Goal: Information Seeking & Learning: Learn about a topic

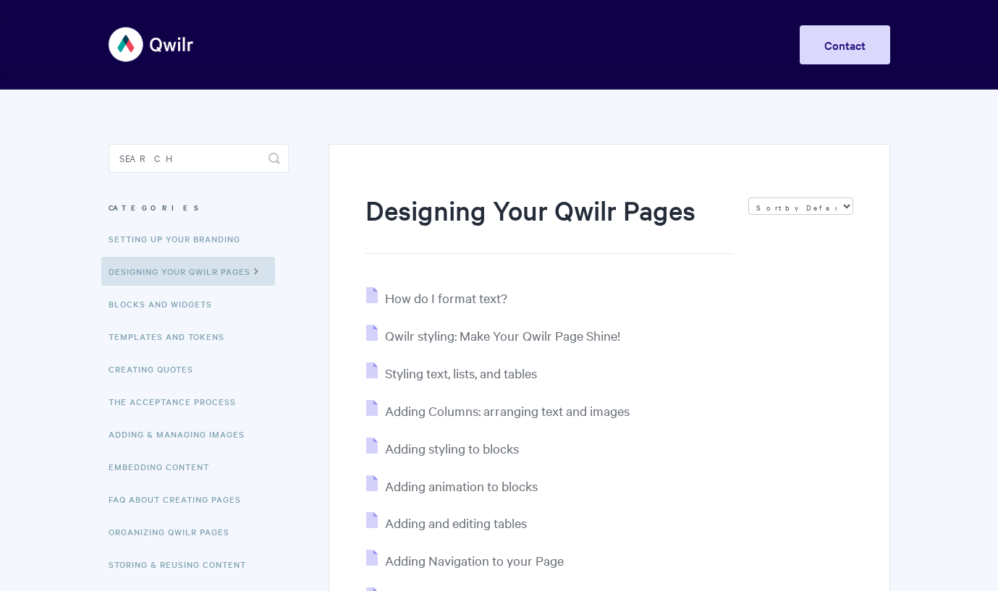
scroll to position [173, 0]
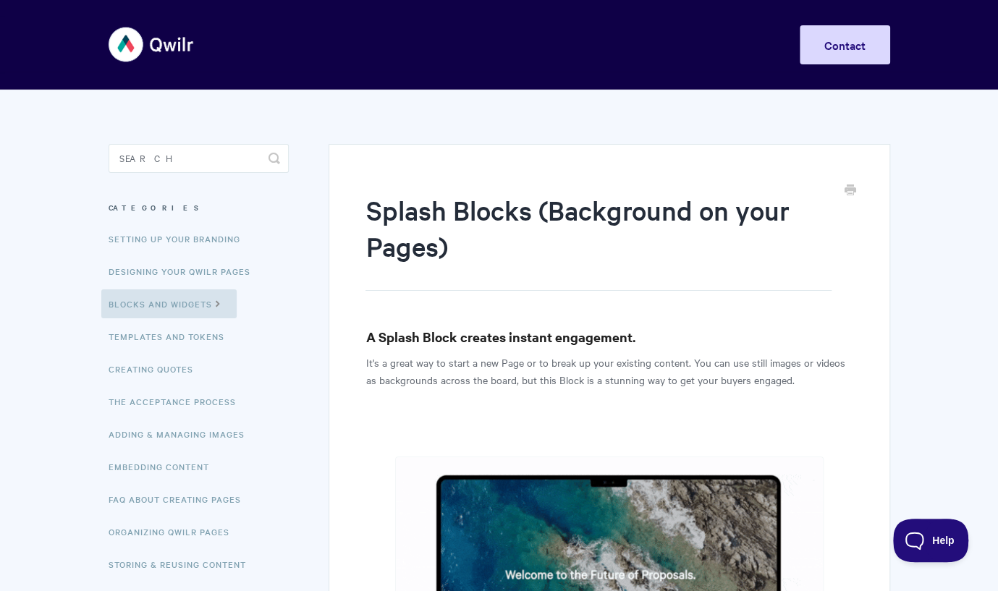
click at [161, 35] on img at bounding box center [152, 44] width 86 height 54
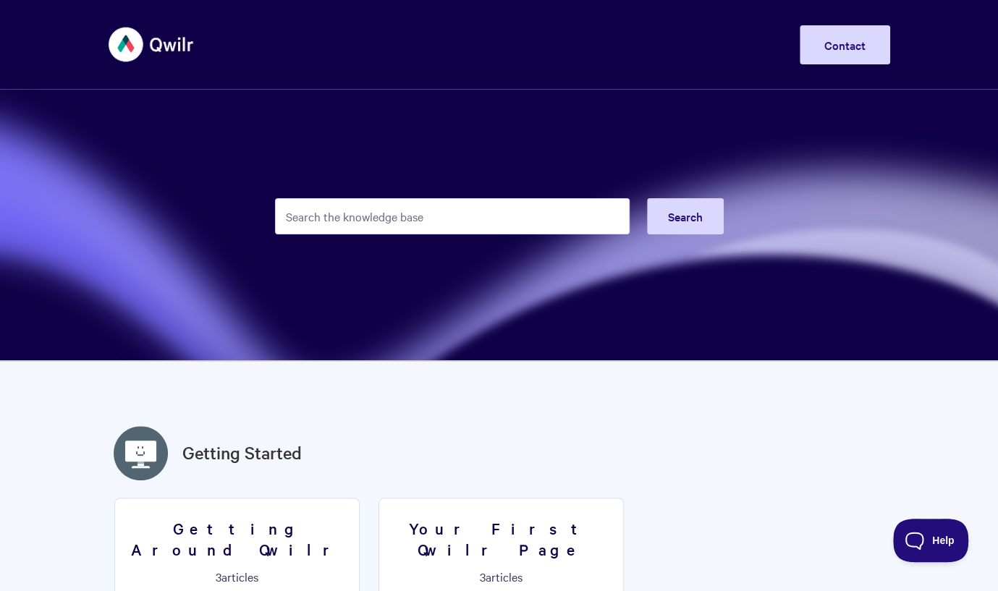
click at [150, 34] on img at bounding box center [152, 44] width 86 height 54
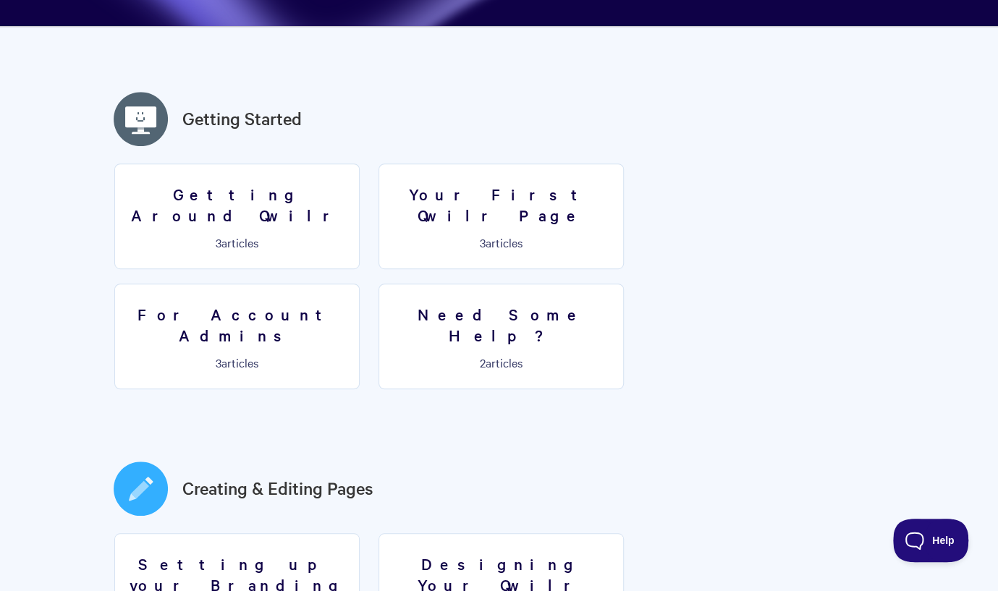
scroll to position [294, 0]
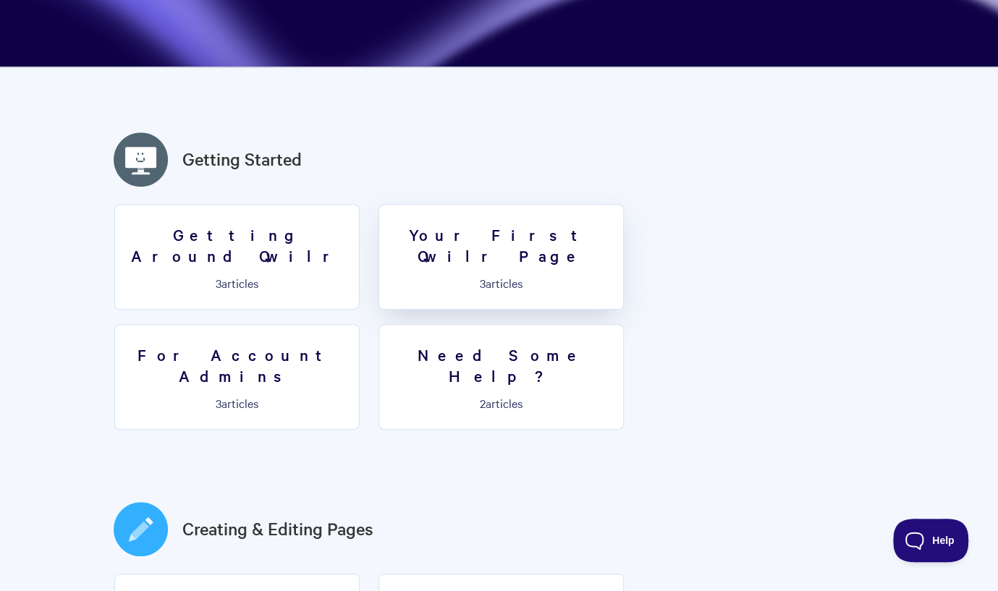
click at [510, 243] on h3 "Your First Qwilr Page" at bounding box center [501, 244] width 226 height 41
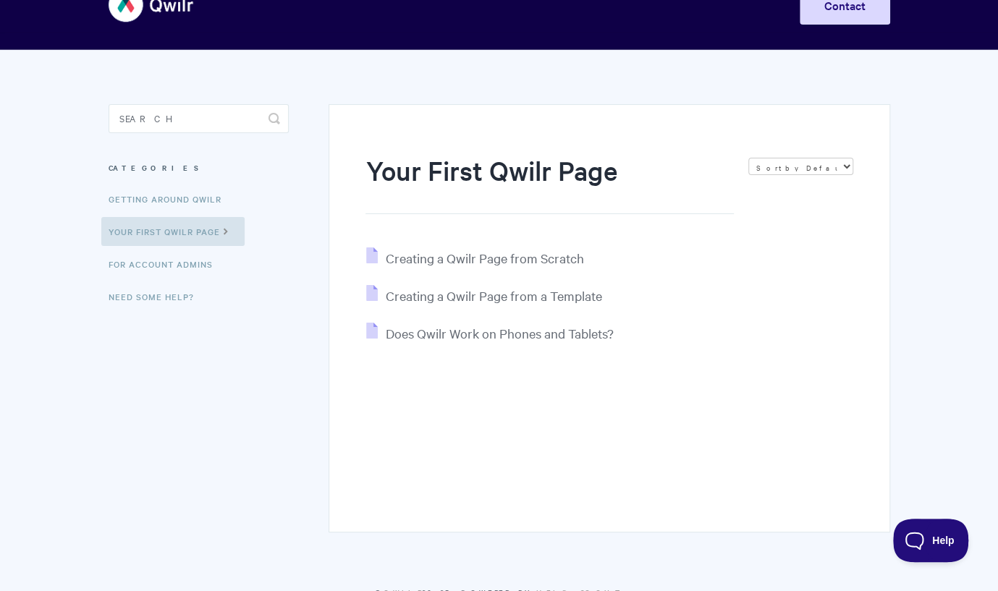
scroll to position [41, 0]
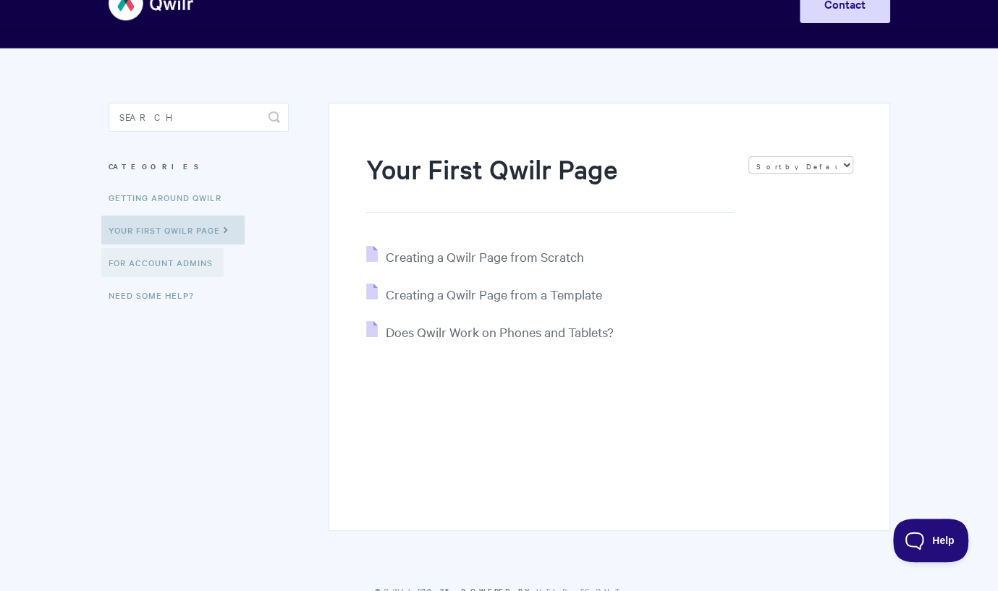
click at [181, 267] on link "For Account Admins" at bounding box center [162, 262] width 122 height 29
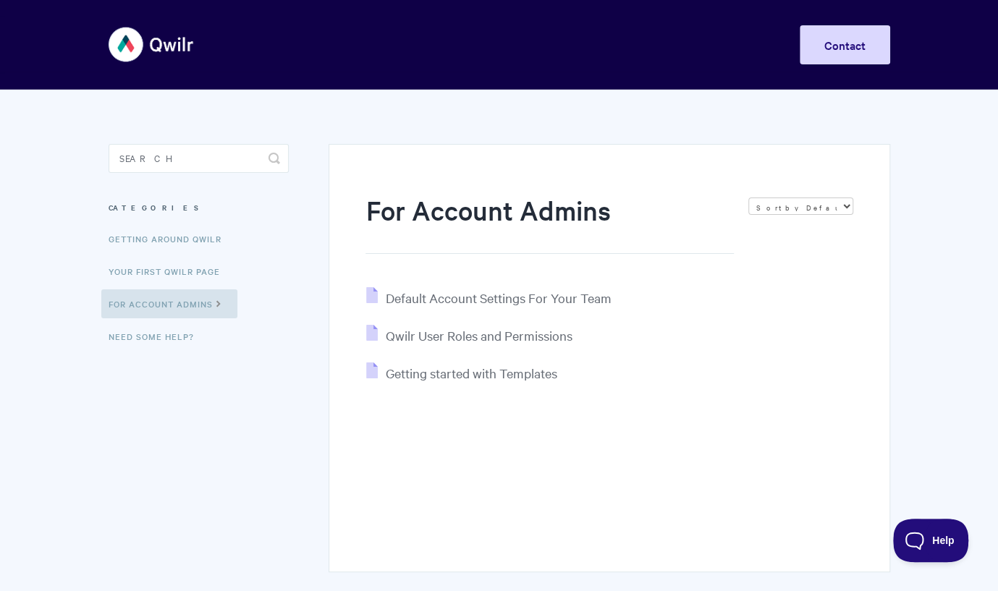
scroll to position [82, 0]
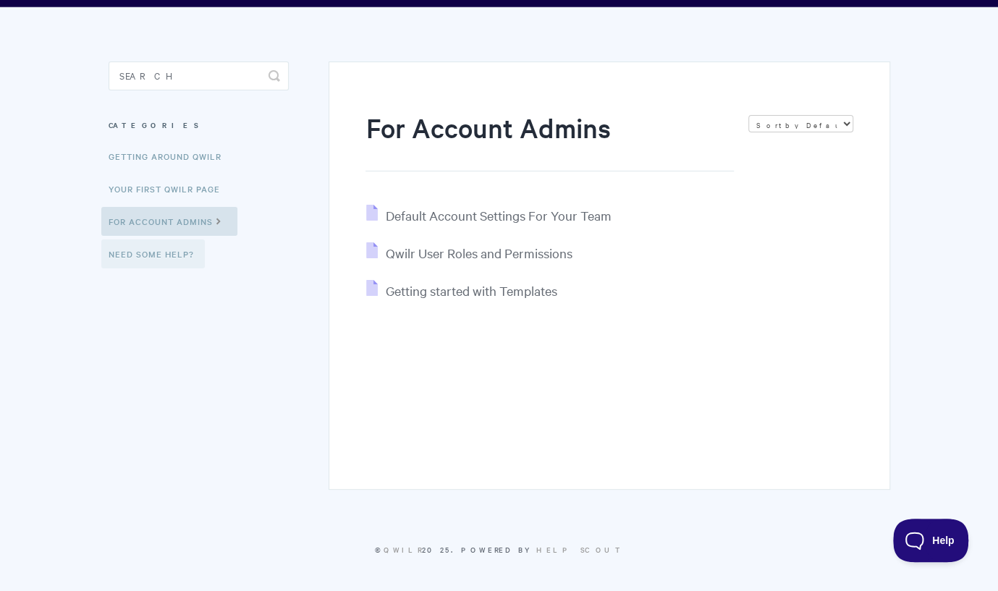
click at [179, 260] on link "Need Some Help?" at bounding box center [152, 253] width 103 height 29
